Goal: Transaction & Acquisition: Purchase product/service

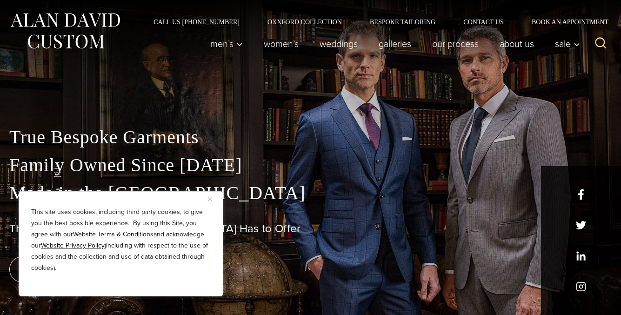
click at [211, 199] on img "Close" at bounding box center [210, 199] width 4 height 4
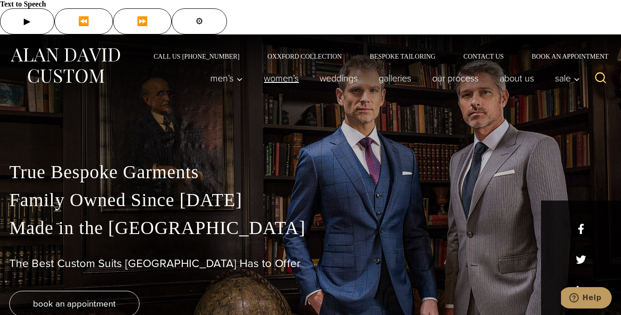
click at [276, 69] on link "Women’s" at bounding box center [282, 78] width 56 height 19
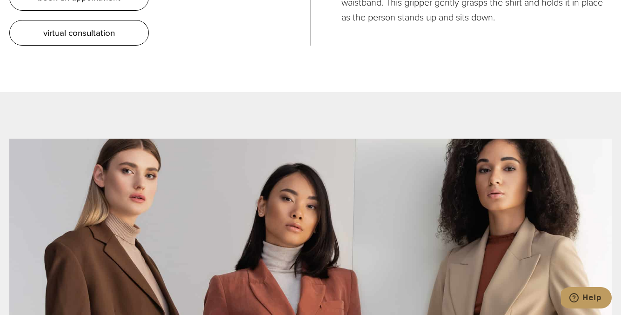
scroll to position [3468, 0]
